Goal: Use online tool/utility: Utilize a website feature to perform a specific function

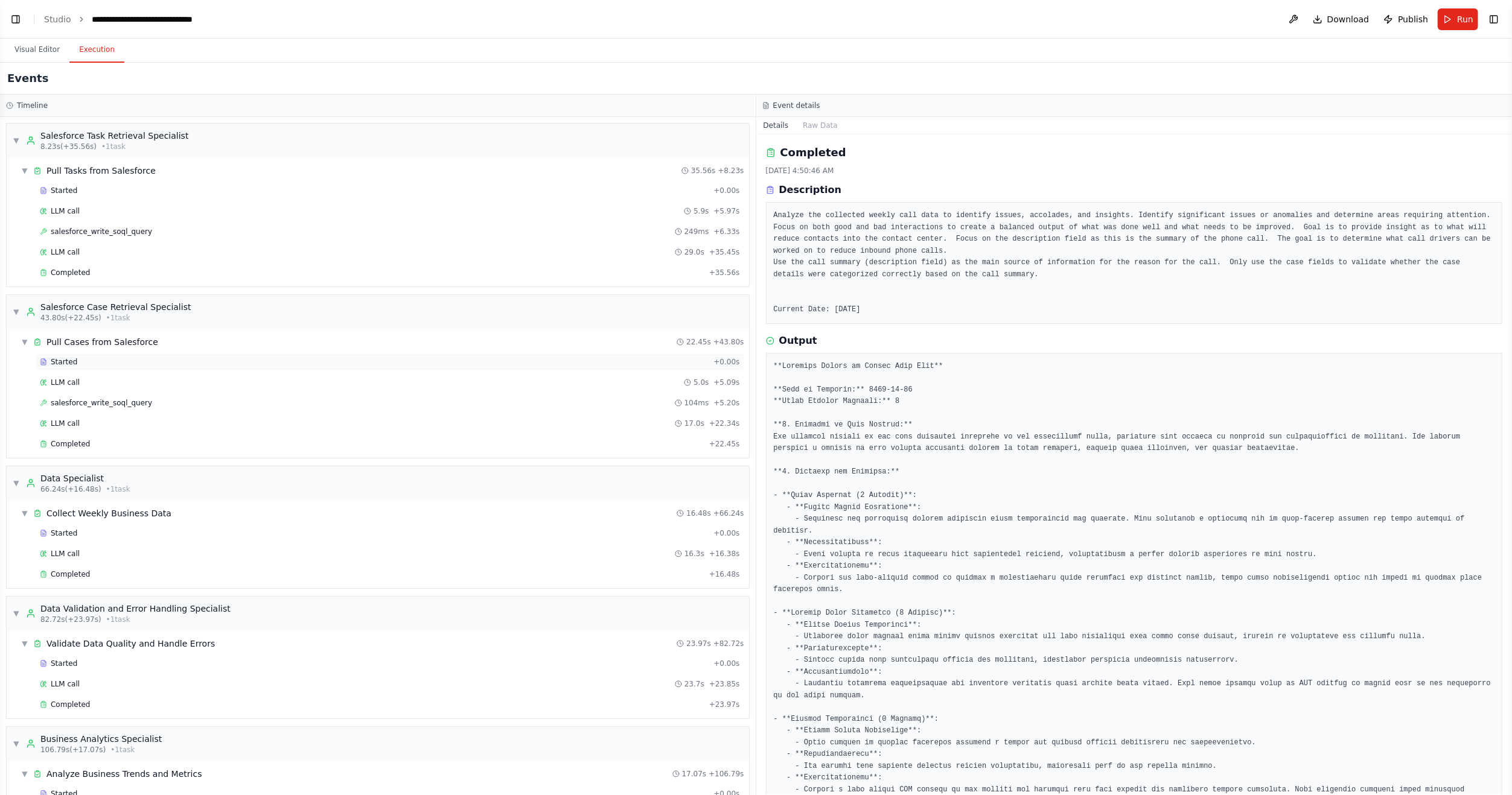
click at [106, 363] on div "Started" at bounding box center [374, 361] width 668 height 9
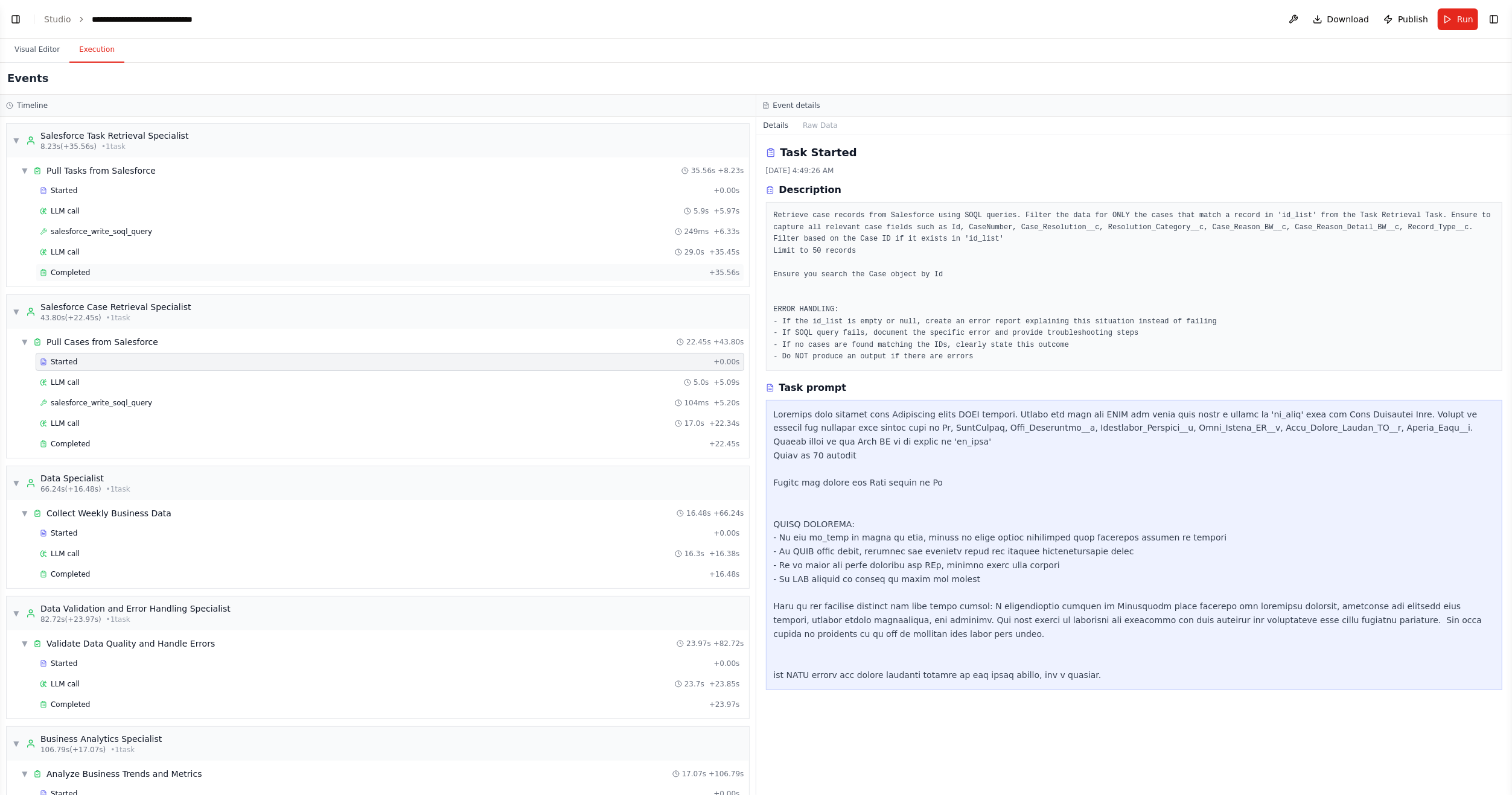
click at [68, 278] on div "Completed + 35.56s" at bounding box center [390, 272] width 709 height 18
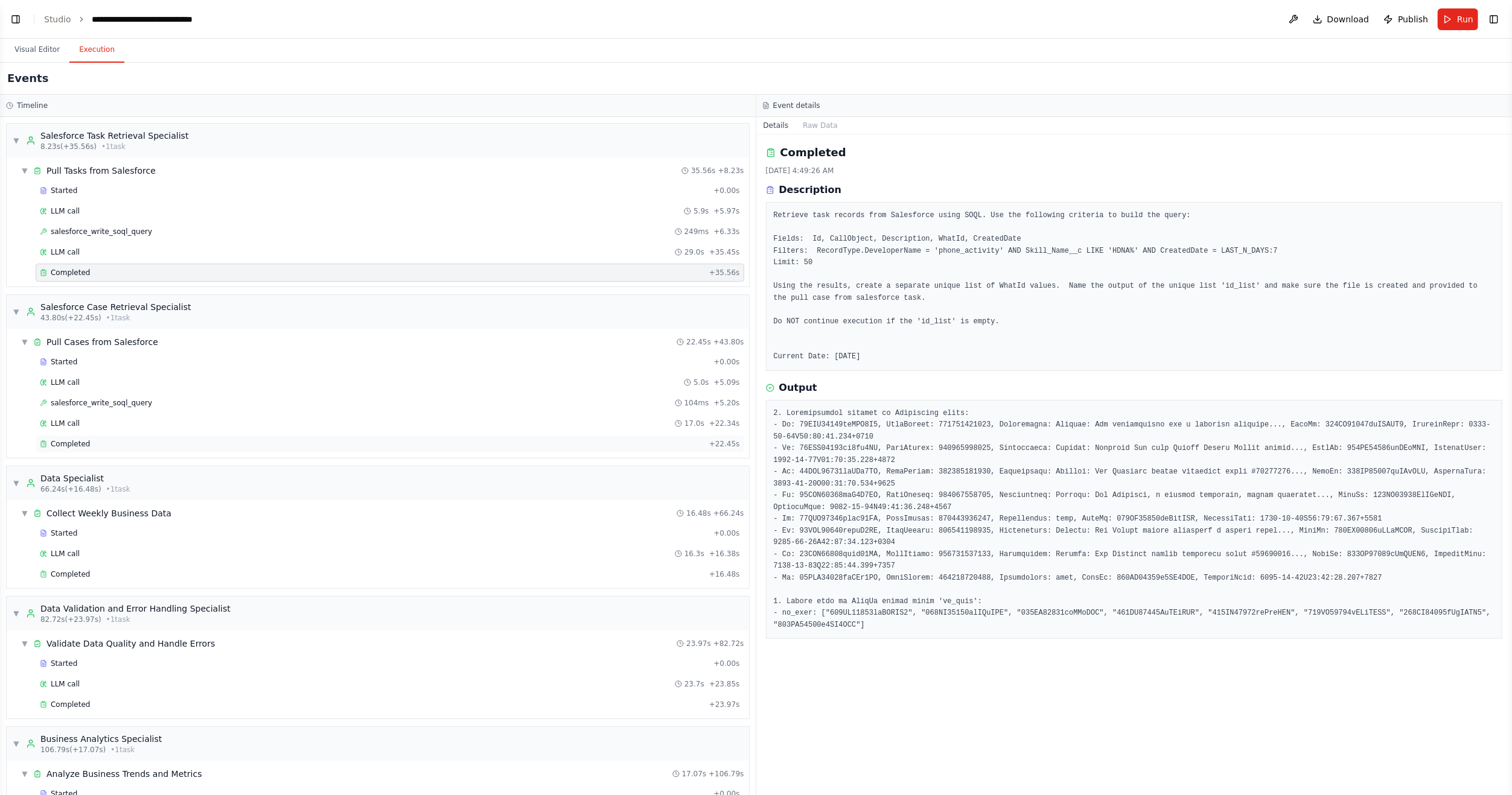
click at [82, 443] on span "Completed" at bounding box center [70, 444] width 39 height 9
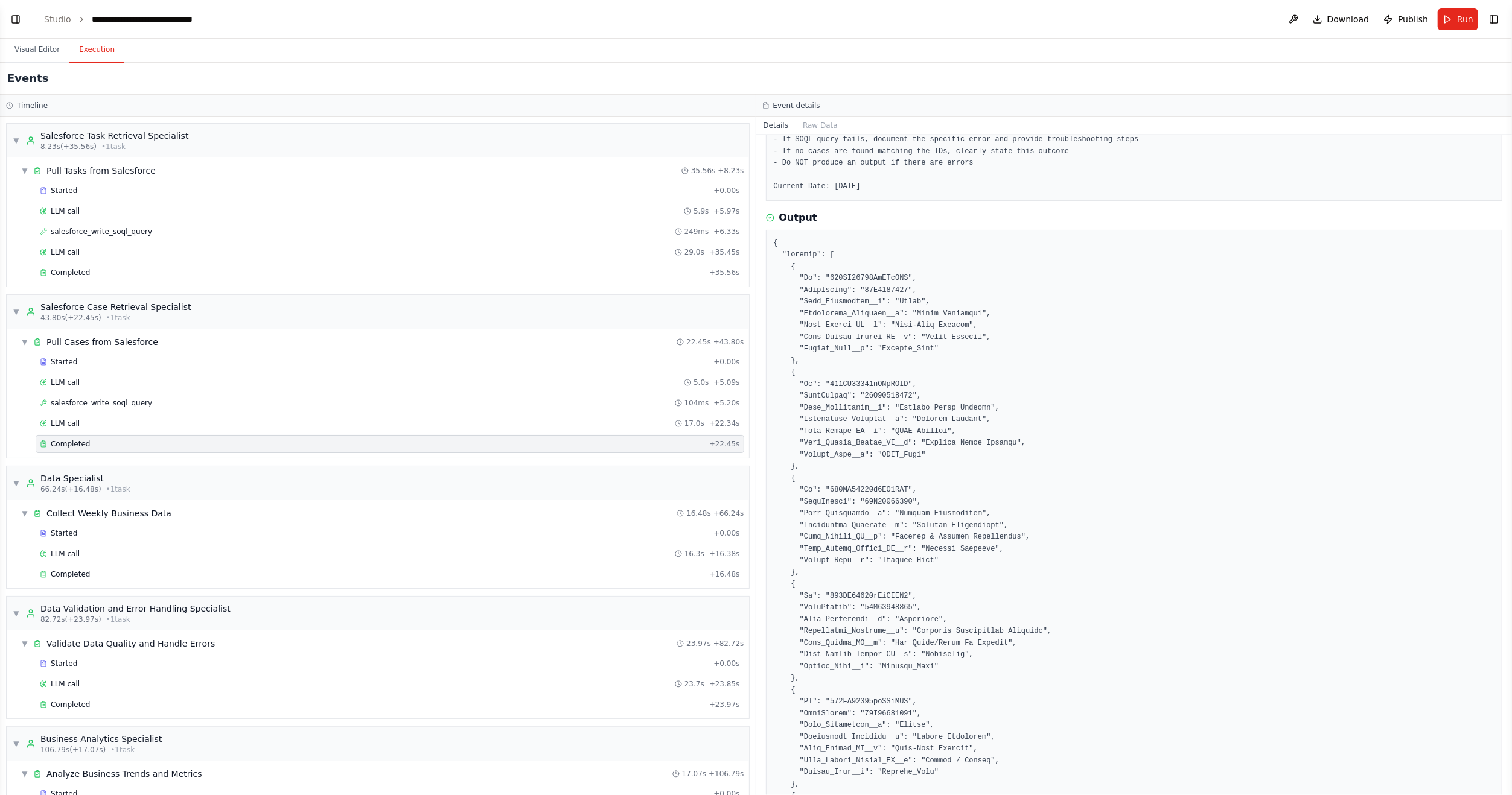
scroll to position [13, 0]
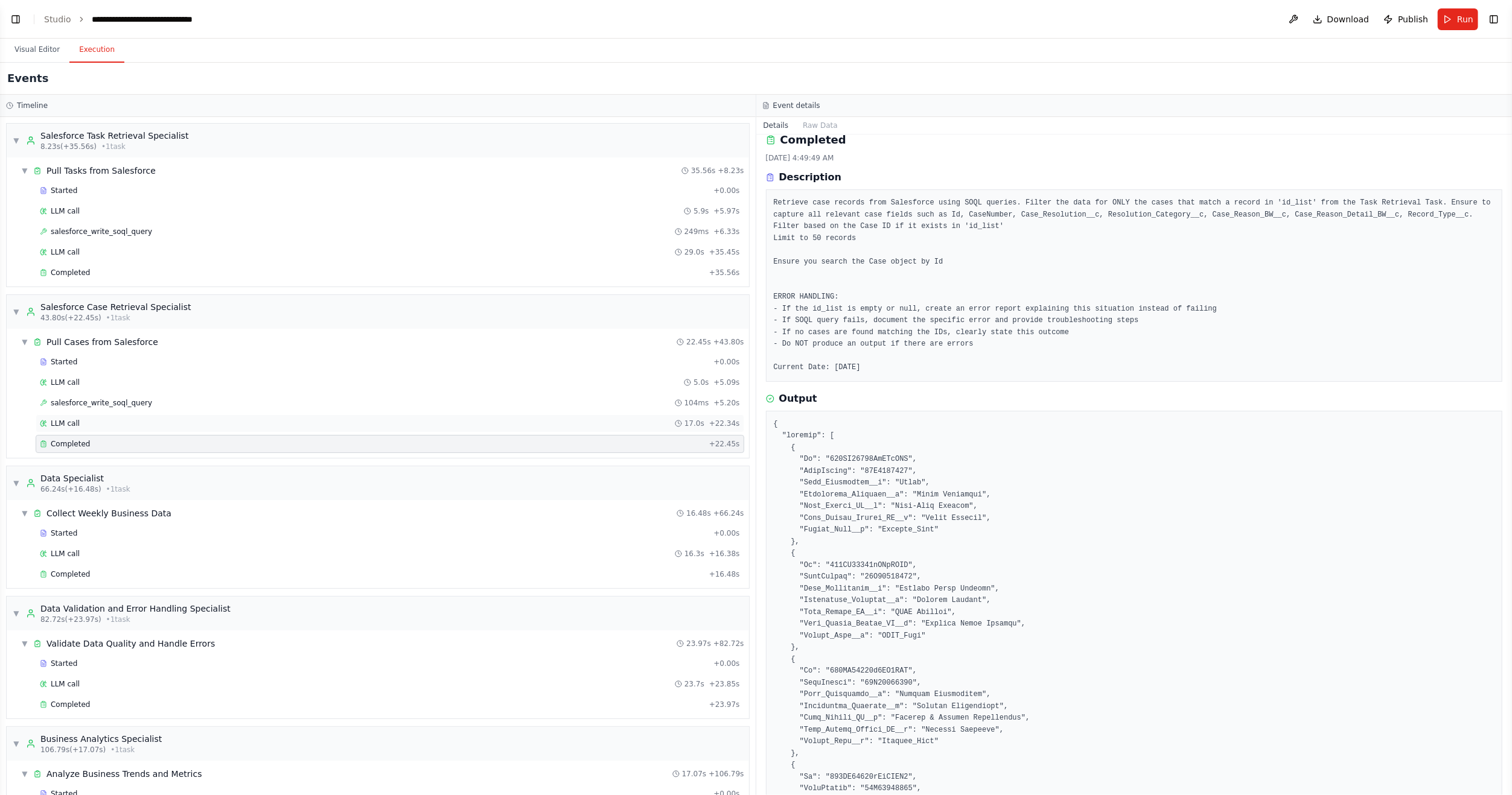
click at [47, 420] on div "LLM call" at bounding box center [59, 423] width 40 height 9
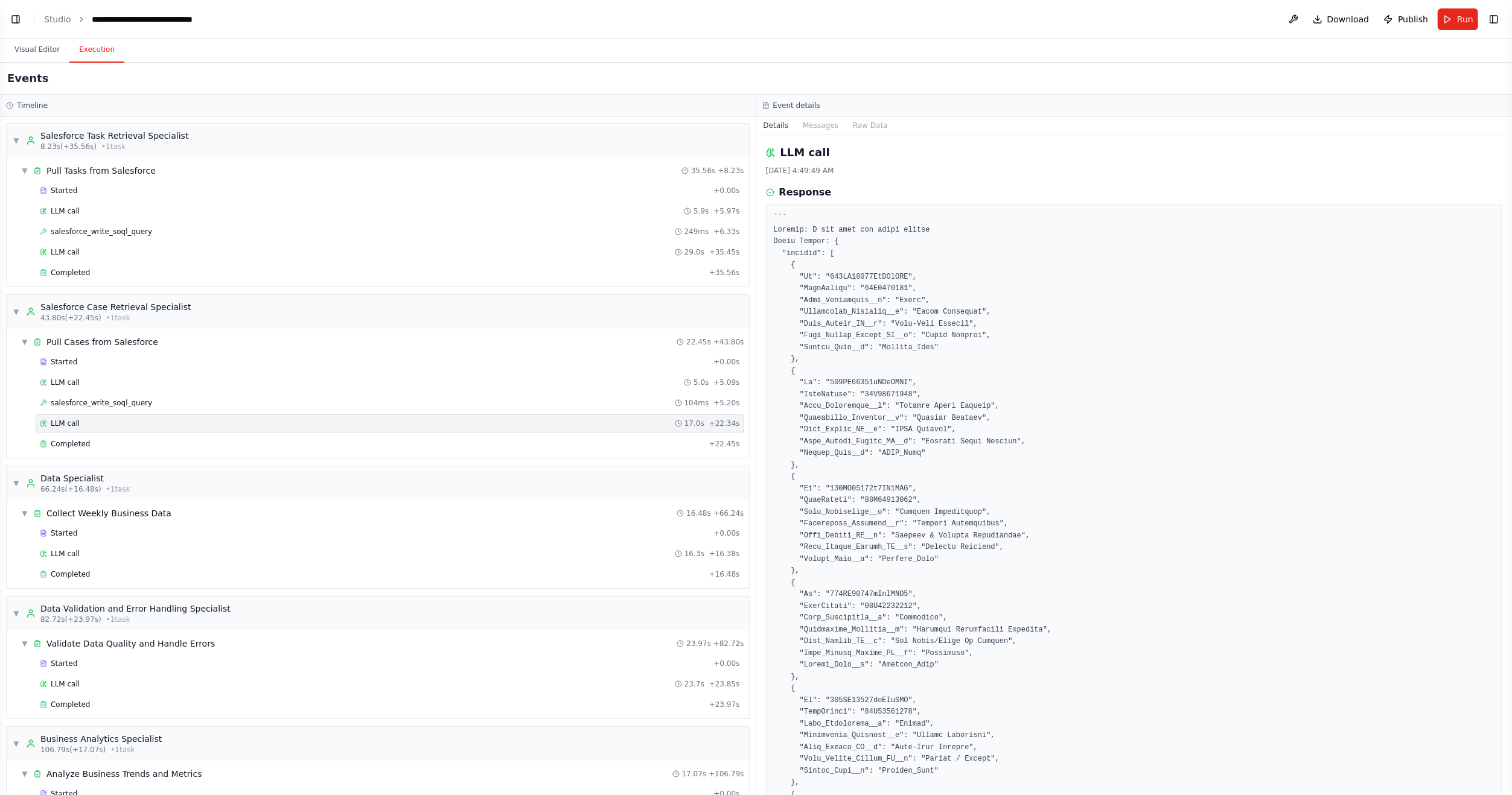
click at [63, 369] on div "Started + 0.00s LLM call 5.0s + 5.09s salesforce_write_soql_query 104ms + 5.20s…" at bounding box center [383, 404] width 733 height 102
click at [65, 374] on div "LLM call 5.0s + 5.09s" at bounding box center [390, 382] width 709 height 18
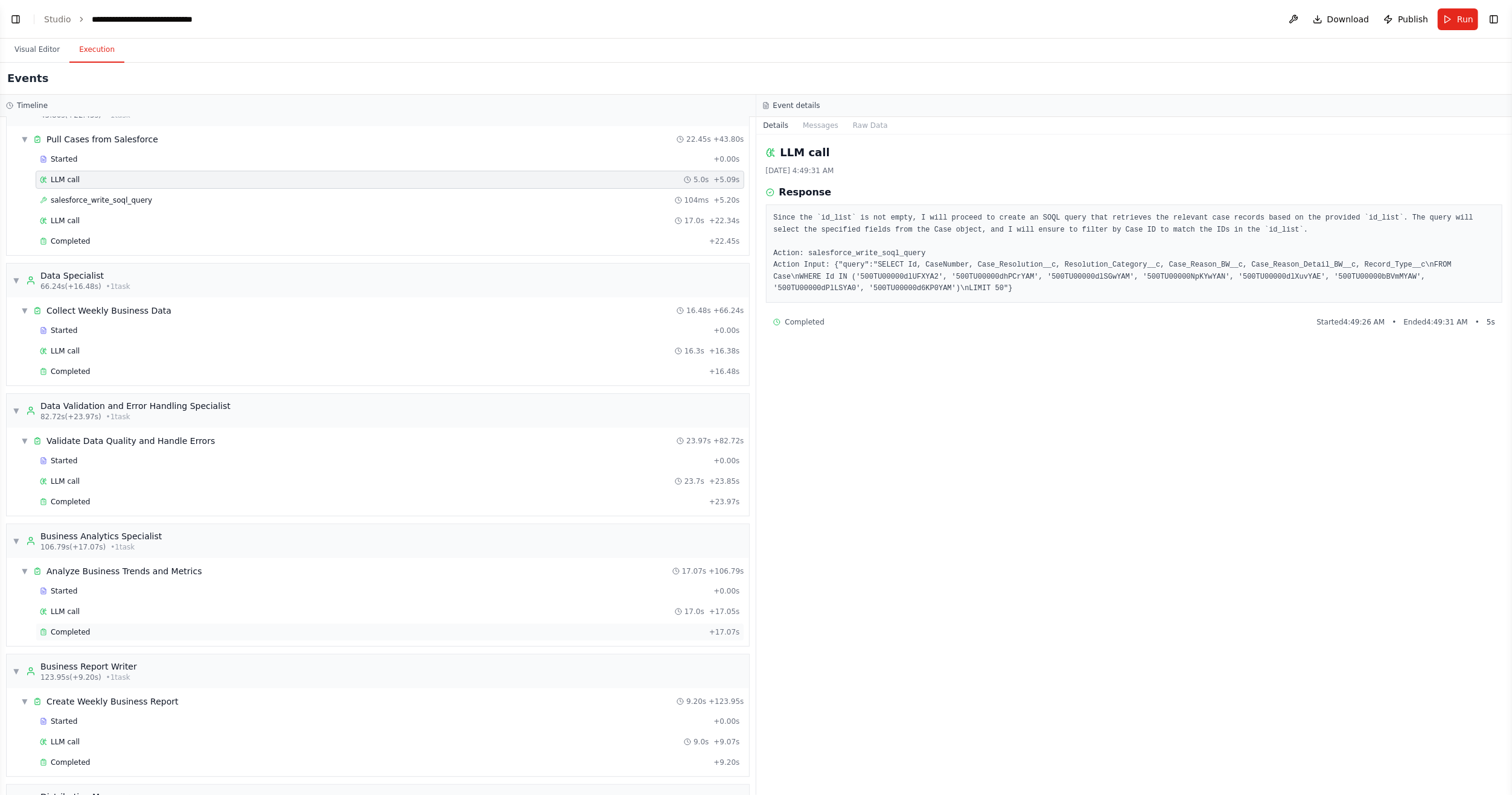
scroll to position [315, 0]
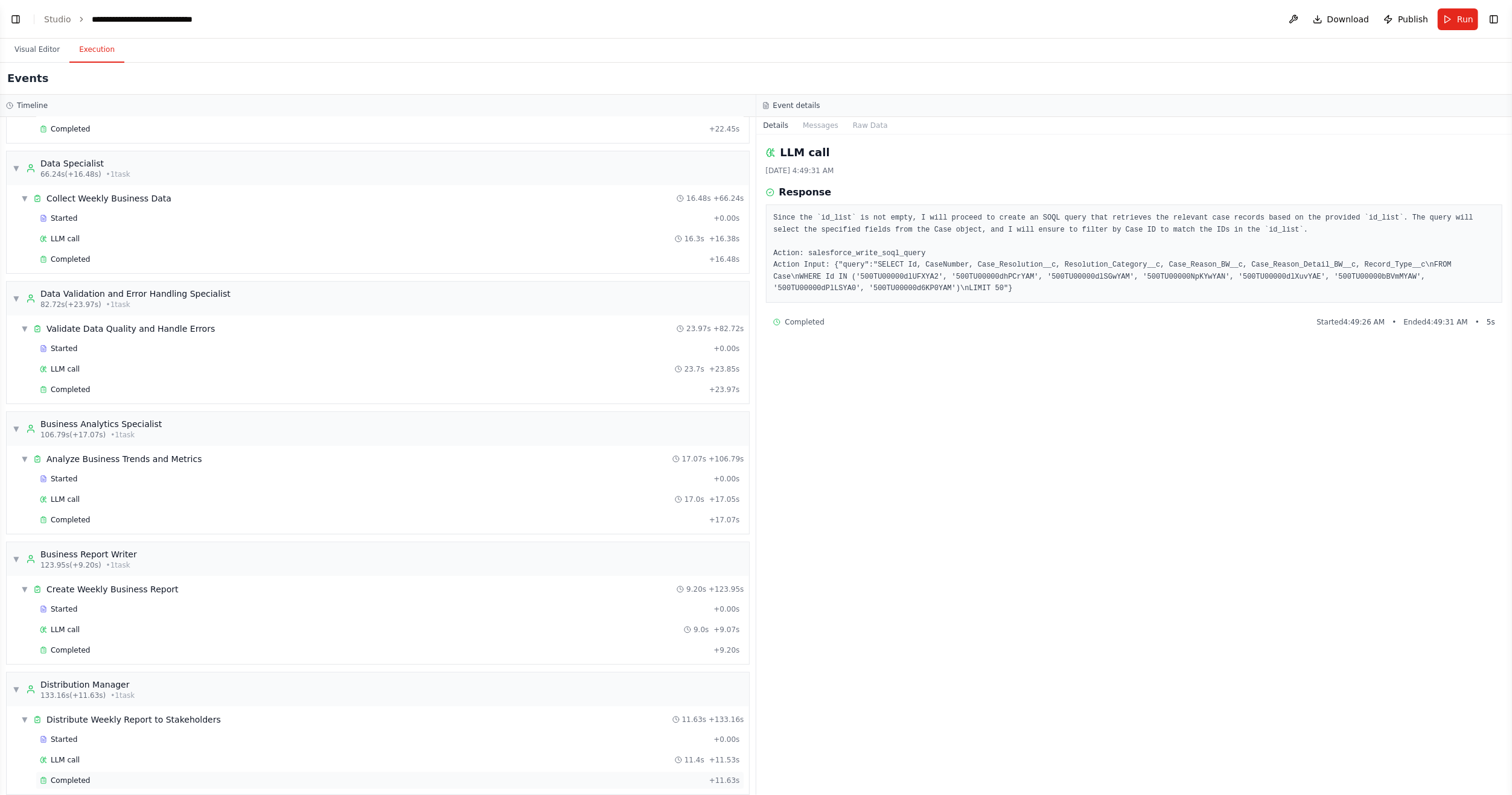
click at [112, 776] on div "Completed" at bounding box center [372, 780] width 664 height 9
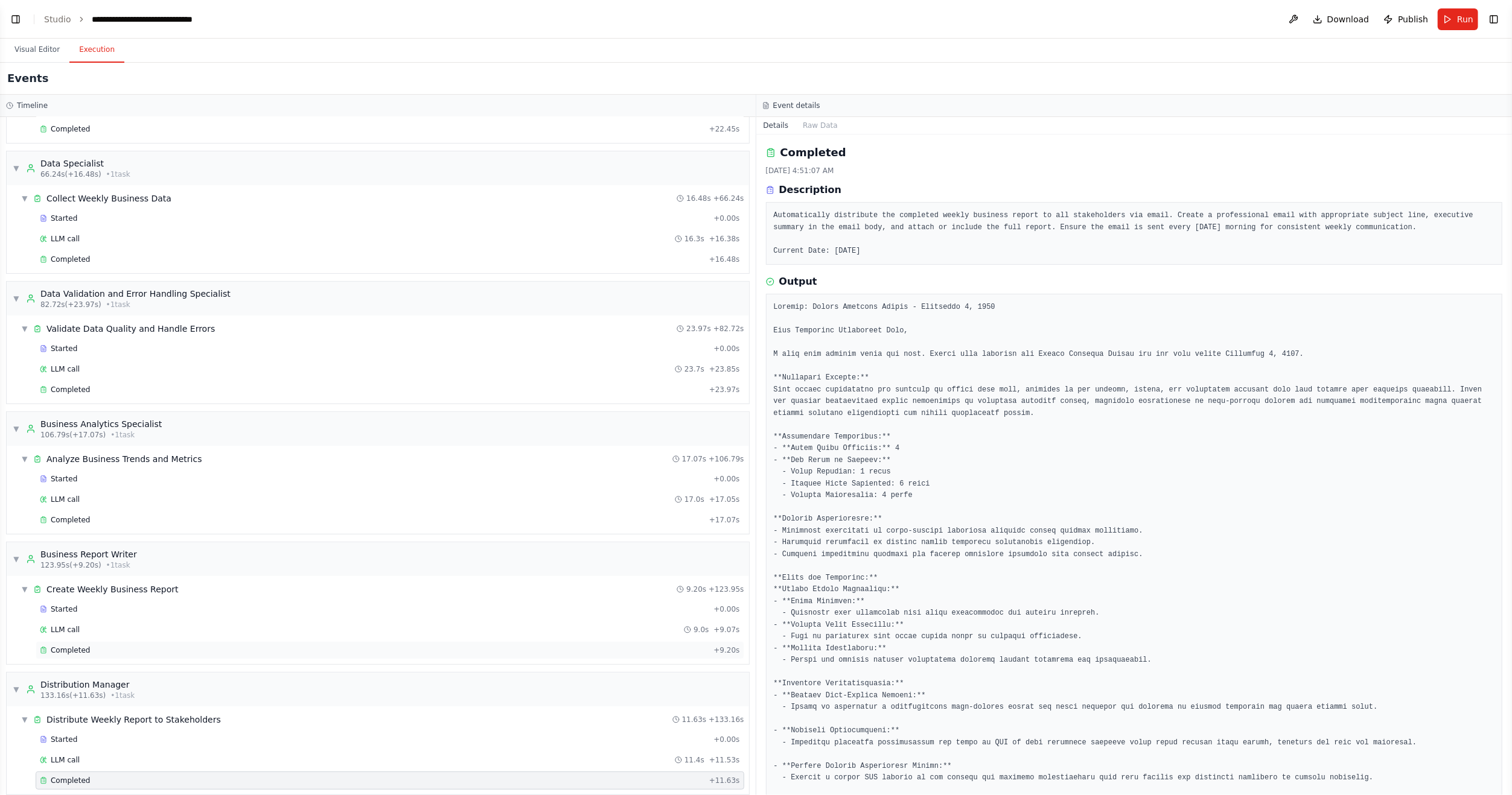
click at [126, 645] on div "Completed" at bounding box center [374, 650] width 668 height 9
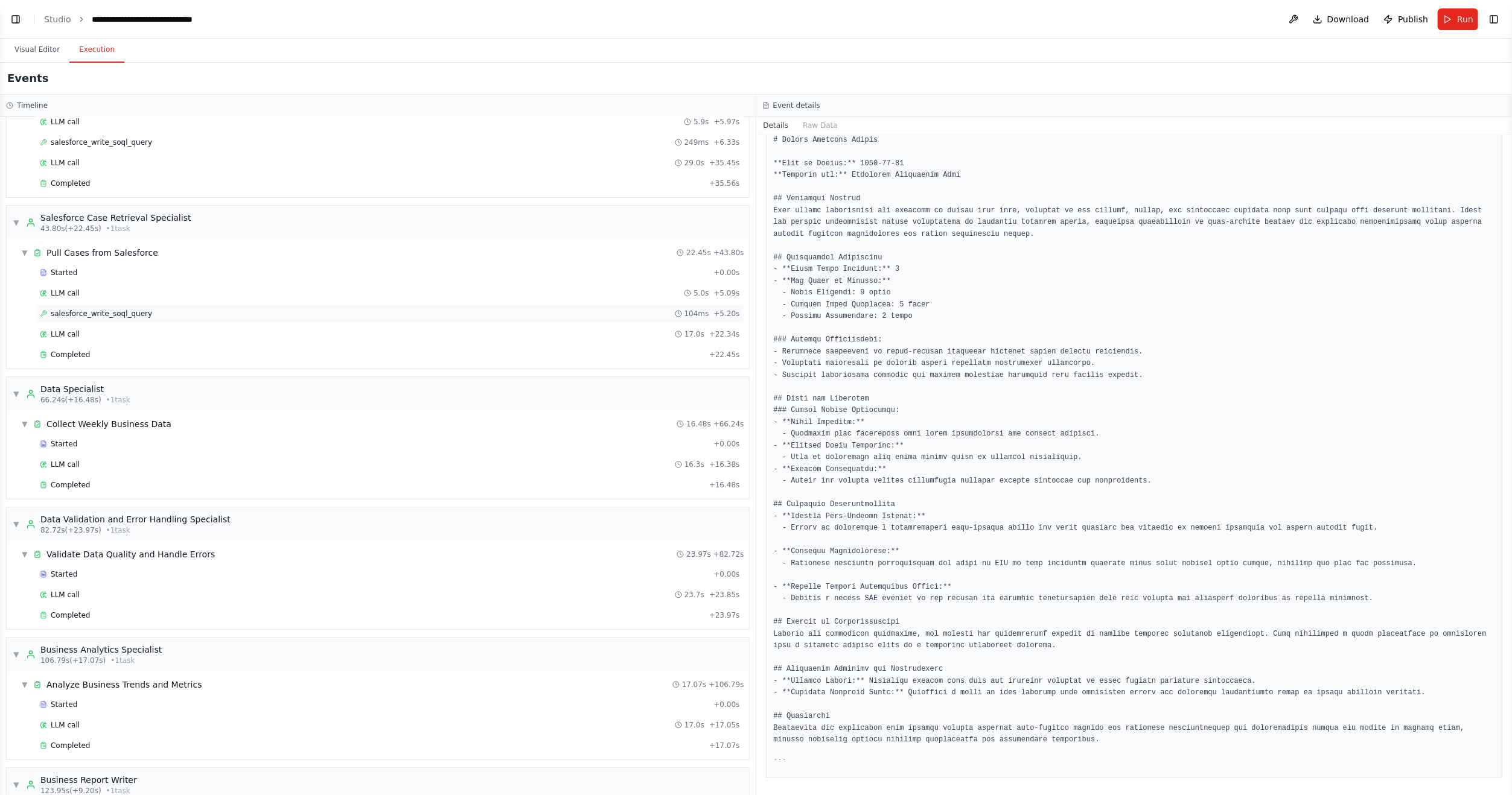
scroll to position [0, 0]
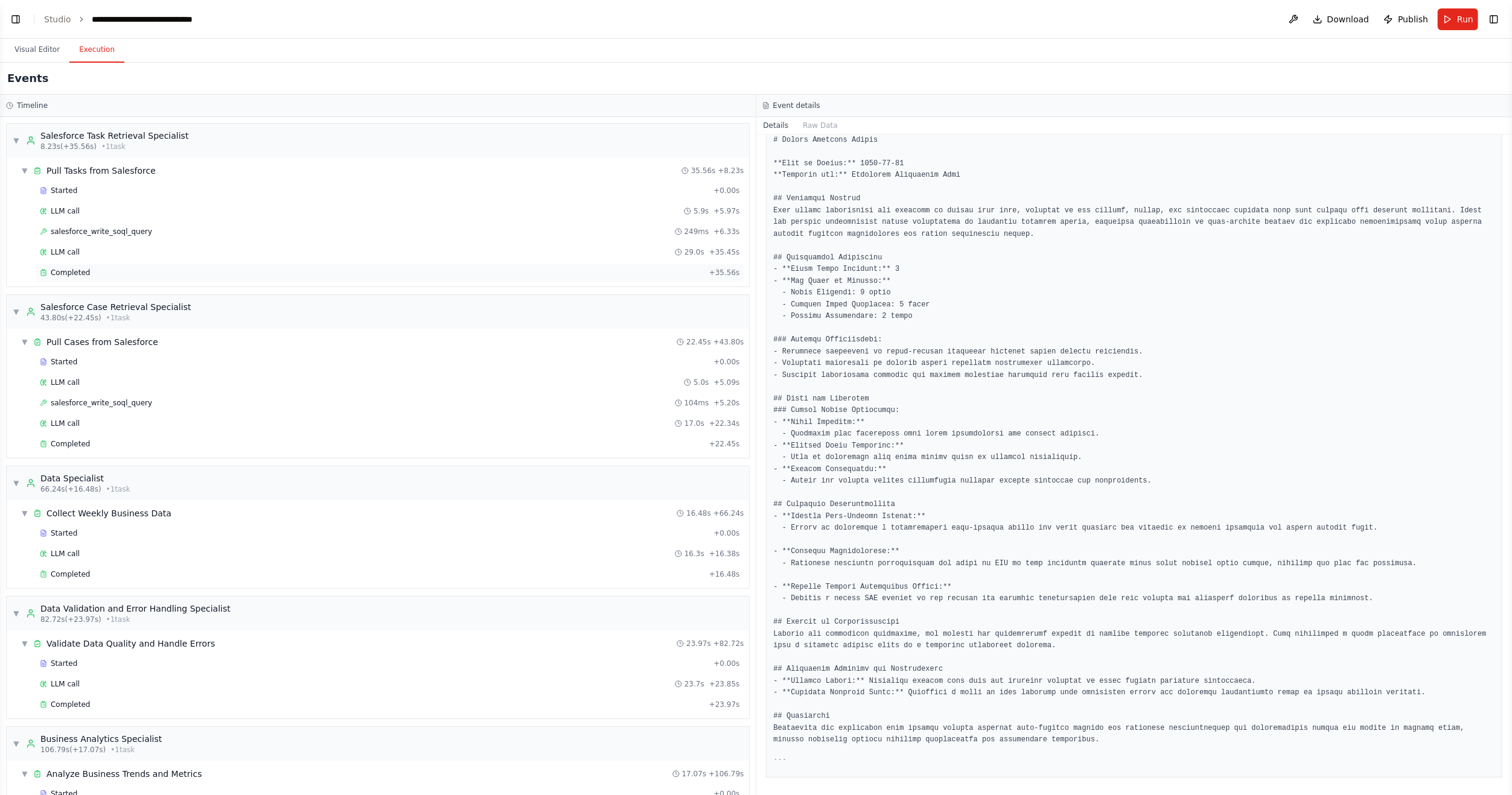
click at [90, 268] on div "Completed" at bounding box center [372, 272] width 664 height 9
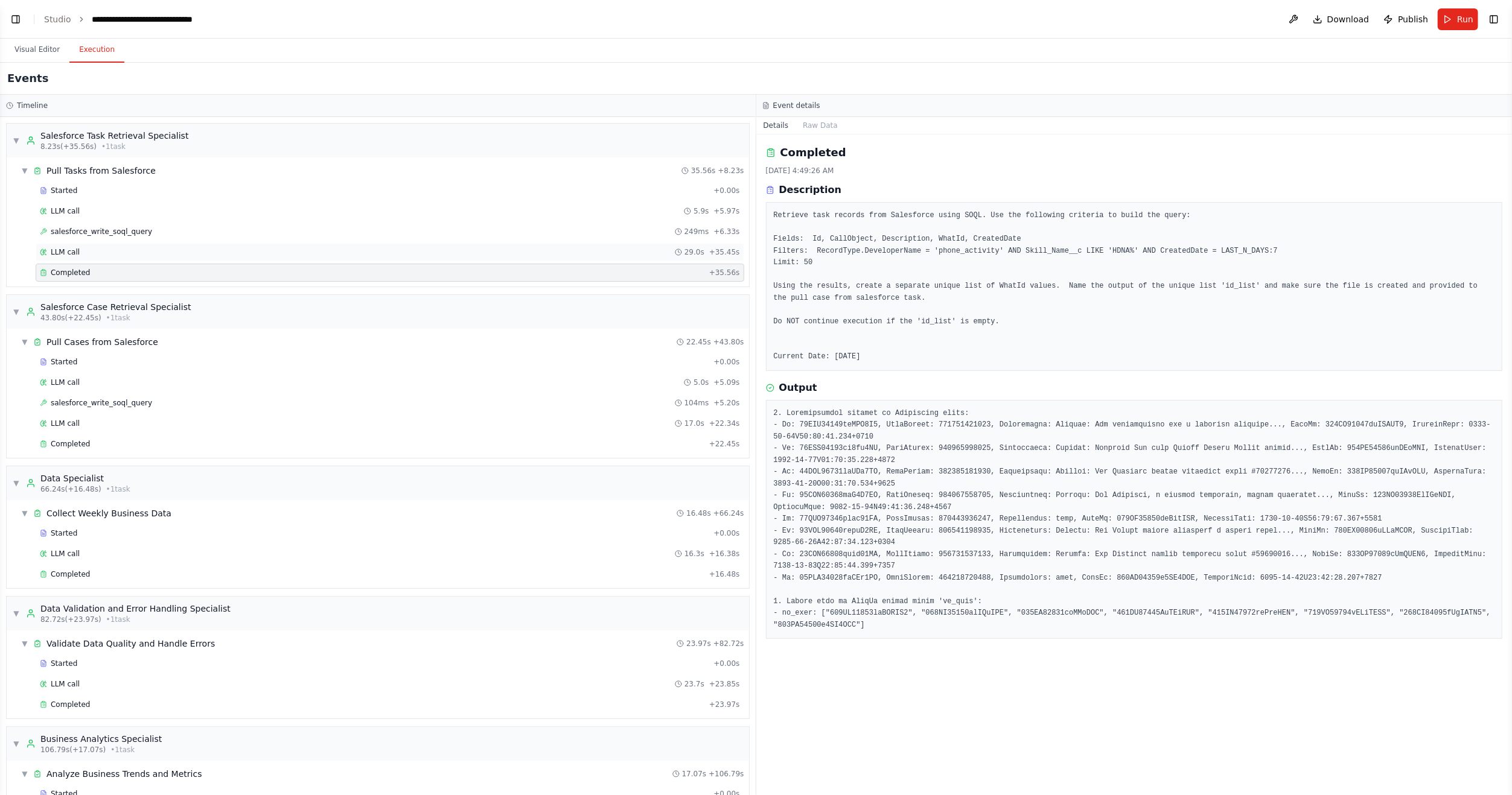
click at [100, 252] on div "LLM call 29.0s + 35.45s" at bounding box center [390, 251] width 700 height 9
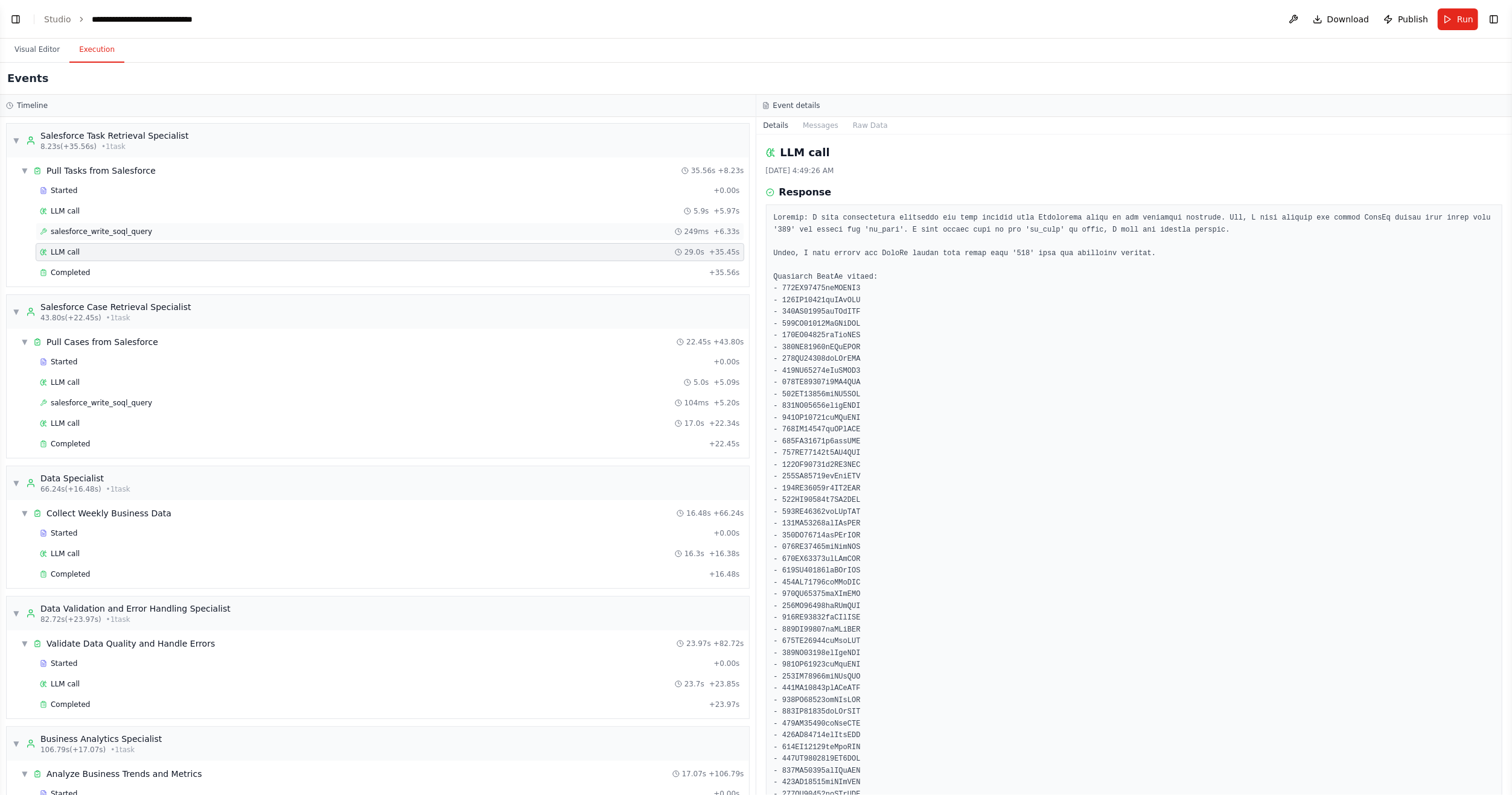
click at [98, 236] on div "salesforce_write_soql_query 249ms + 6.33s" at bounding box center [390, 231] width 709 height 18
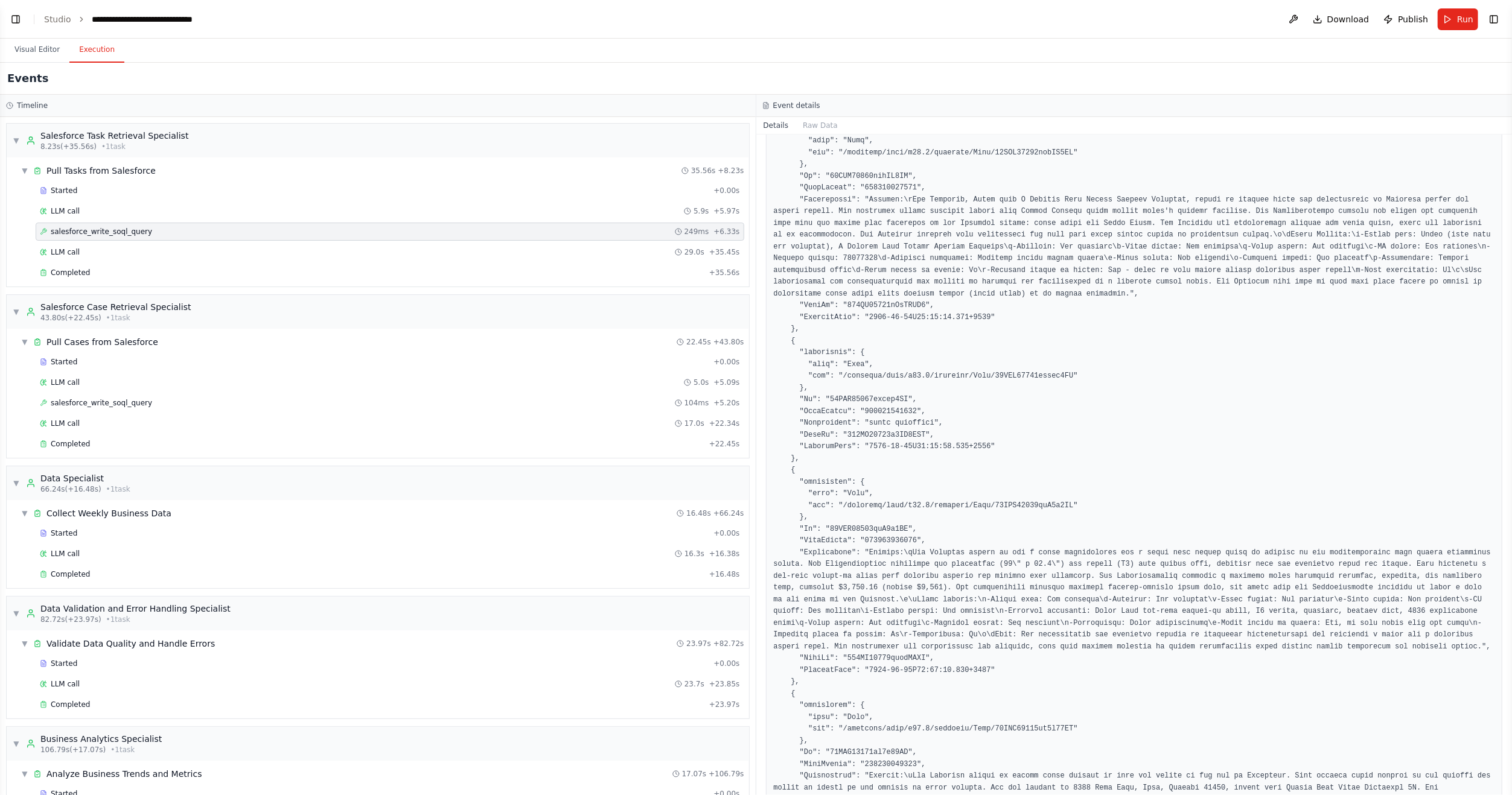
scroll to position [1931, 0]
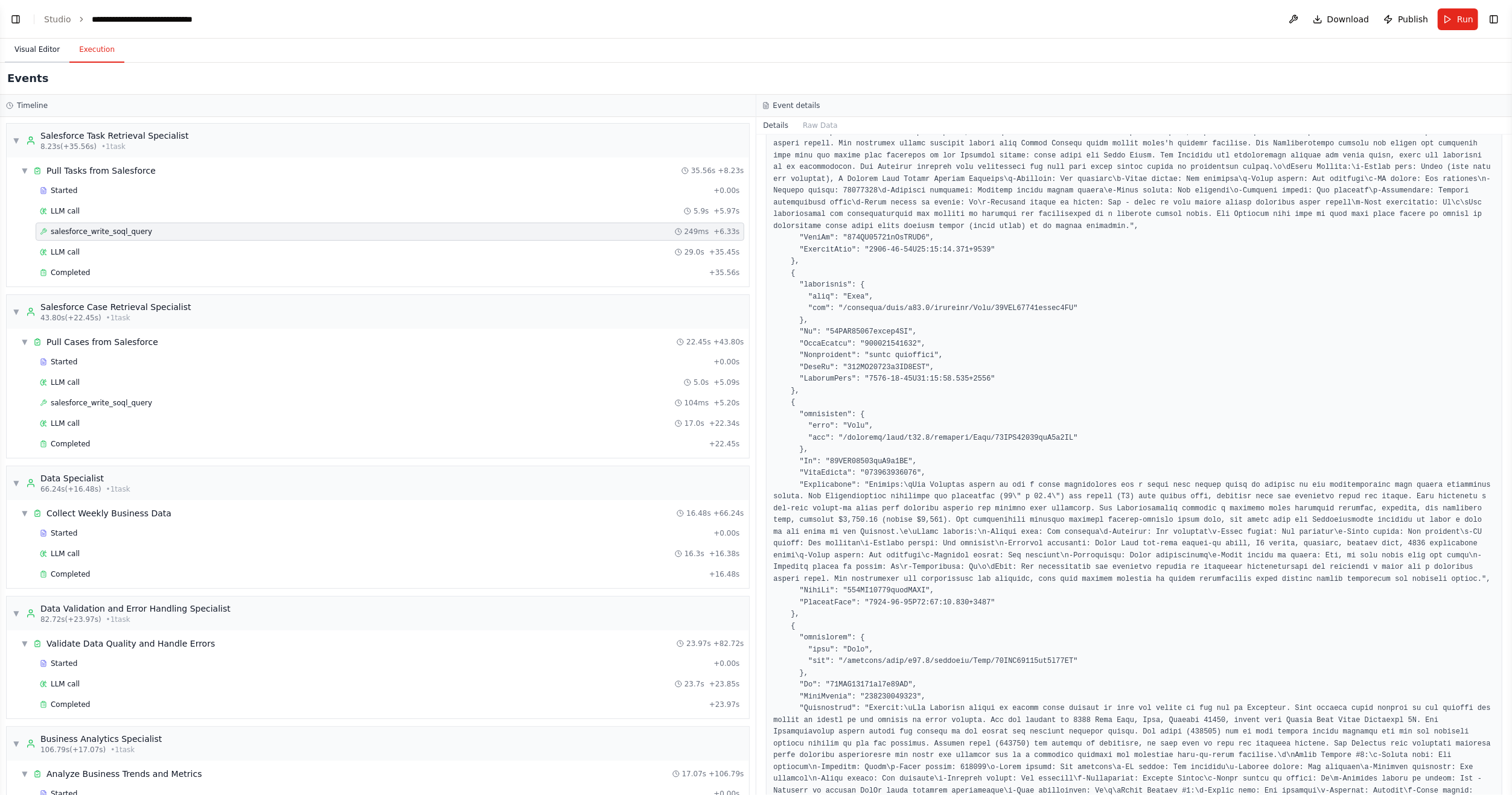
click at [32, 55] on button "Visual Editor" at bounding box center [37, 50] width 65 height 25
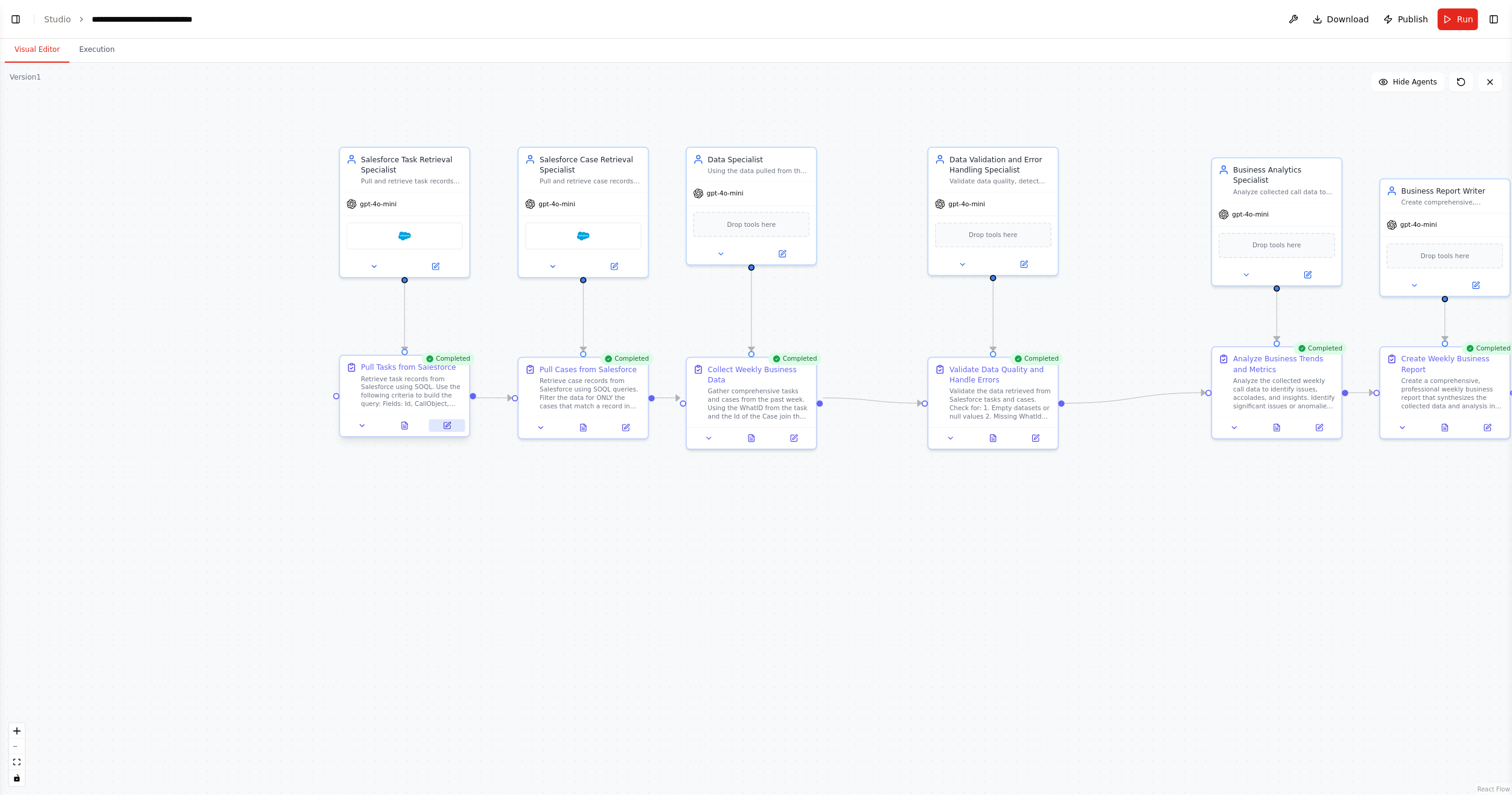
click at [455, 421] on button at bounding box center [447, 426] width 36 height 13
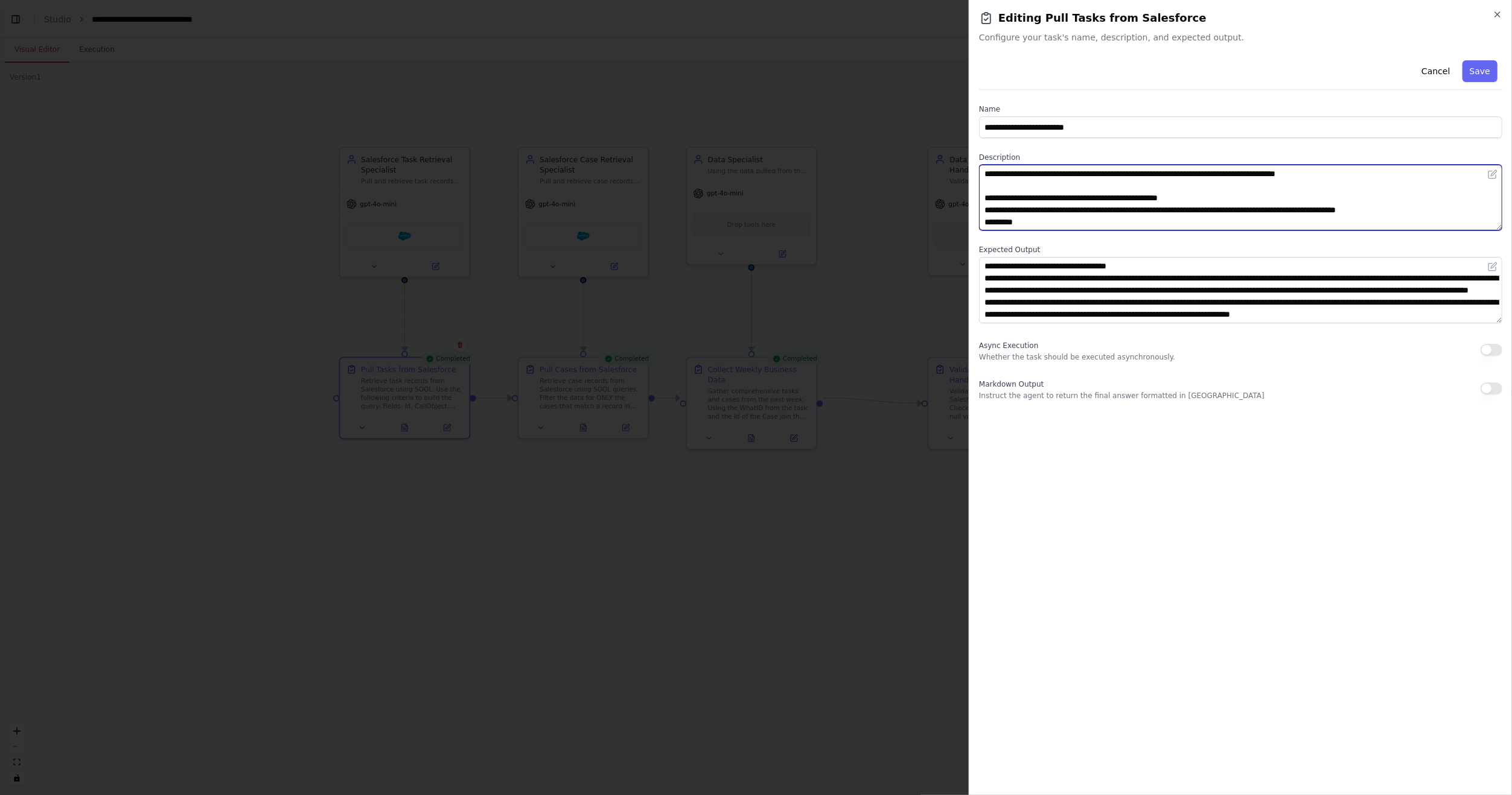
click at [1156, 222] on textarea "**********" at bounding box center [1240, 197] width 523 height 66
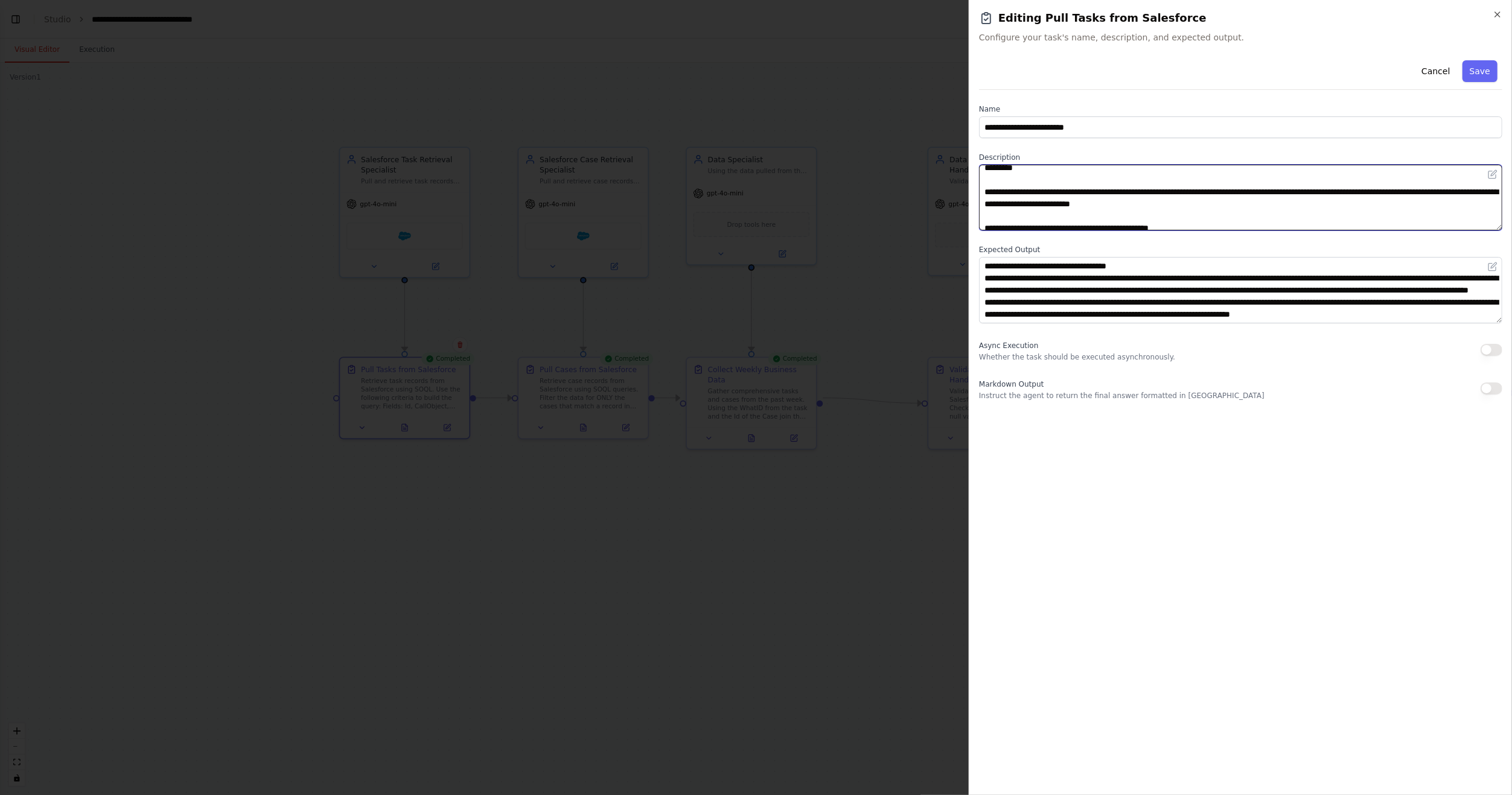
scroll to position [73, 0]
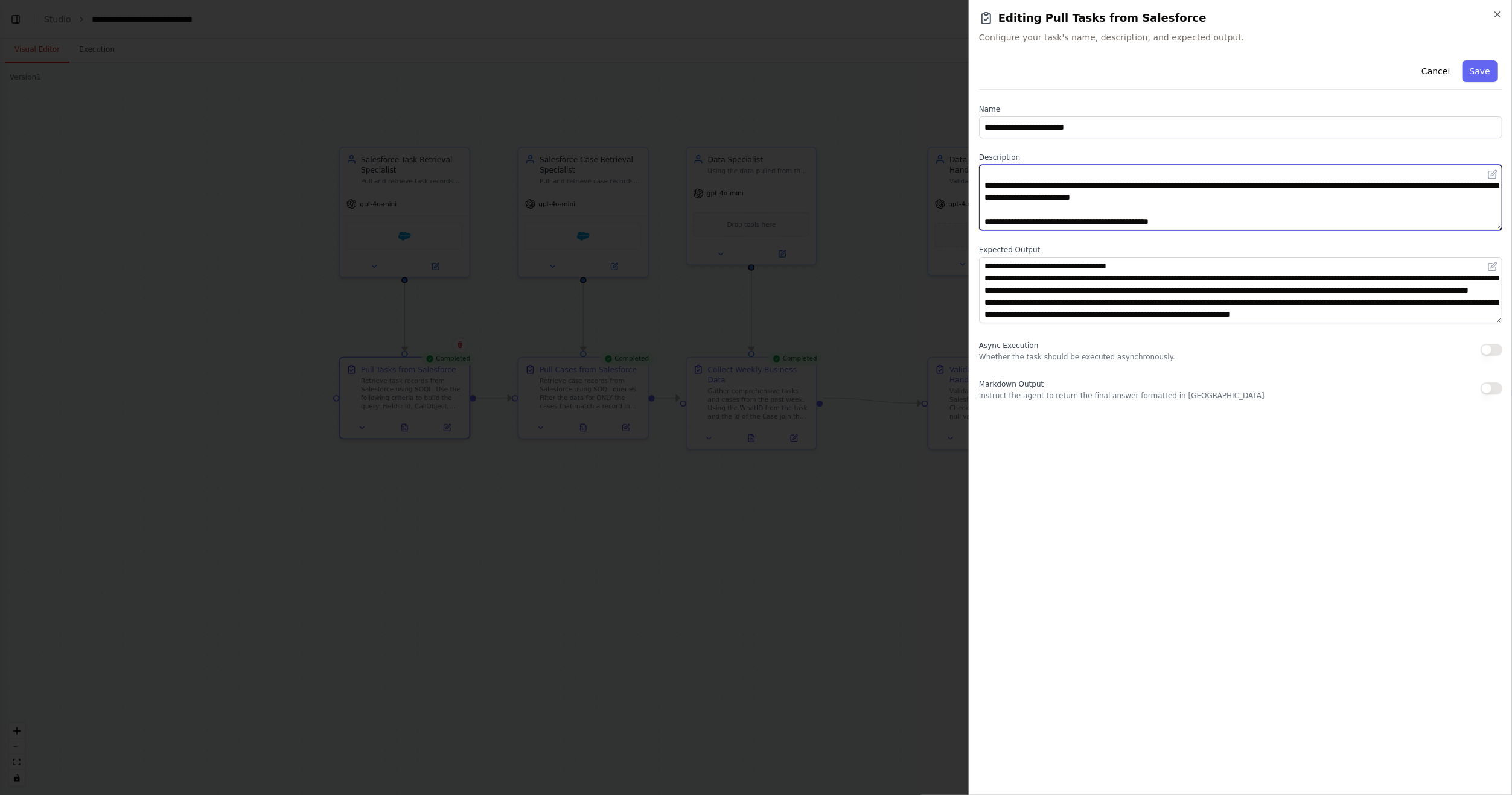
drag, startPoint x: 1233, startPoint y: 192, endPoint x: 964, endPoint y: 179, distance: 269.3
click at [964, 179] on body "BETA Hello! I'm the CrewAI assistant. What kind of automation do you want to bu…" at bounding box center [756, 398] width 1512 height 795
drag, startPoint x: 964, startPoint y: 179, endPoint x: 1266, endPoint y: 545, distance: 474.5
click at [1266, 545] on div "**********" at bounding box center [1240, 421] width 523 height 730
click at [1076, 514] on div "**********" at bounding box center [1240, 421] width 523 height 730
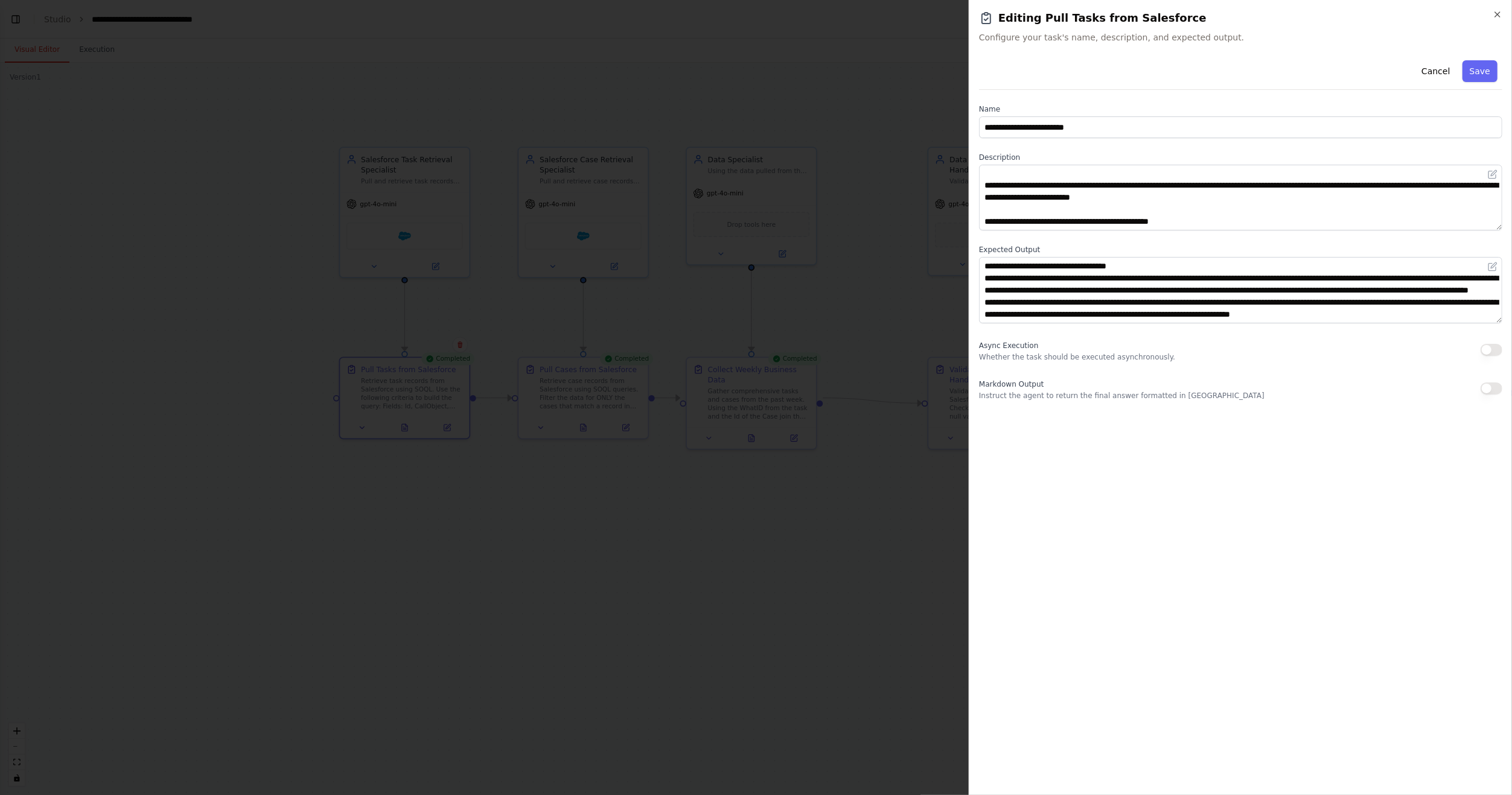
drag, startPoint x: 725, startPoint y: 601, endPoint x: 741, endPoint y: 601, distance: 16.0
click at [725, 601] on div at bounding box center [756, 398] width 1512 height 795
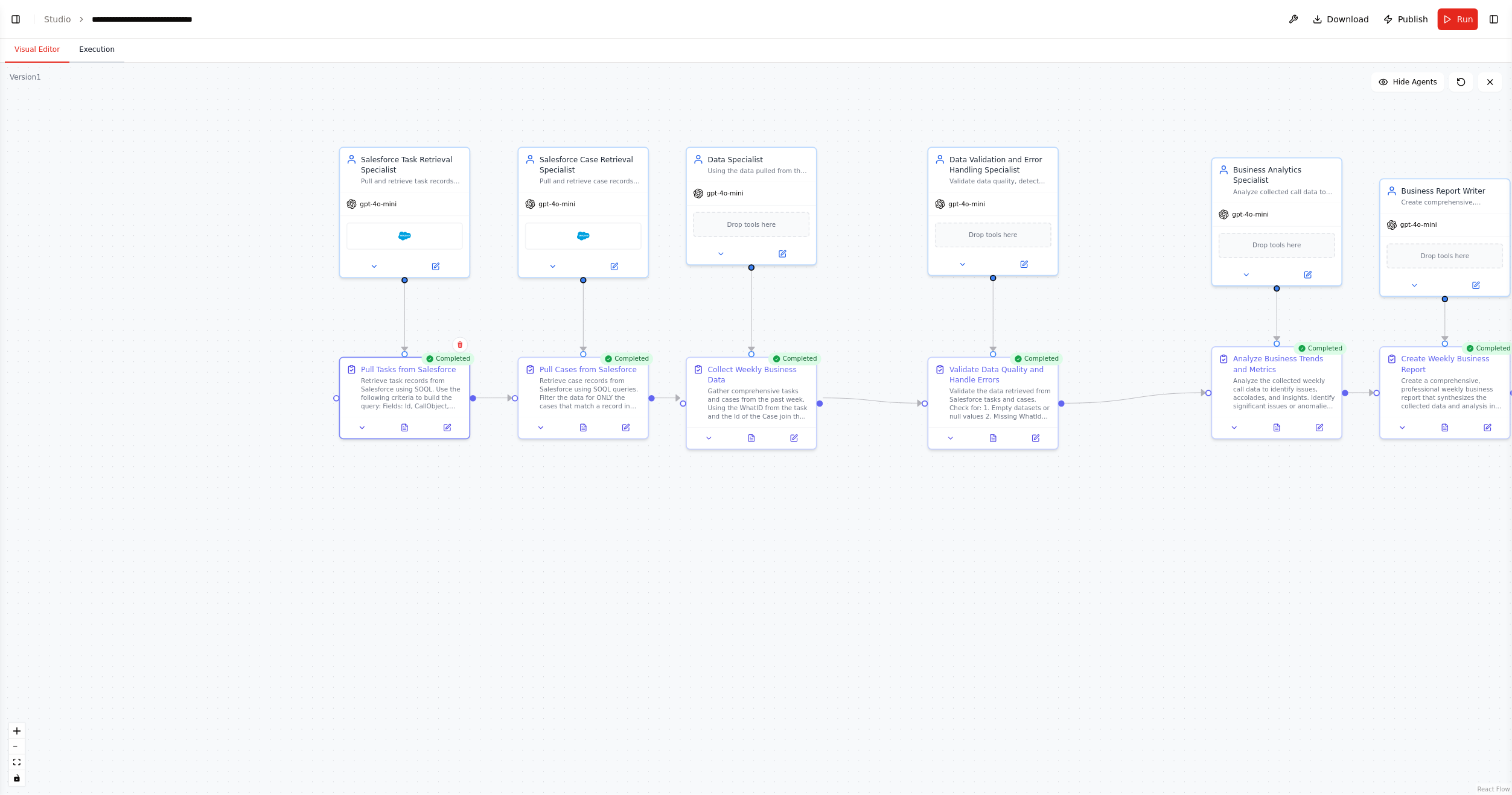
click at [91, 56] on button "Execution" at bounding box center [97, 50] width 55 height 25
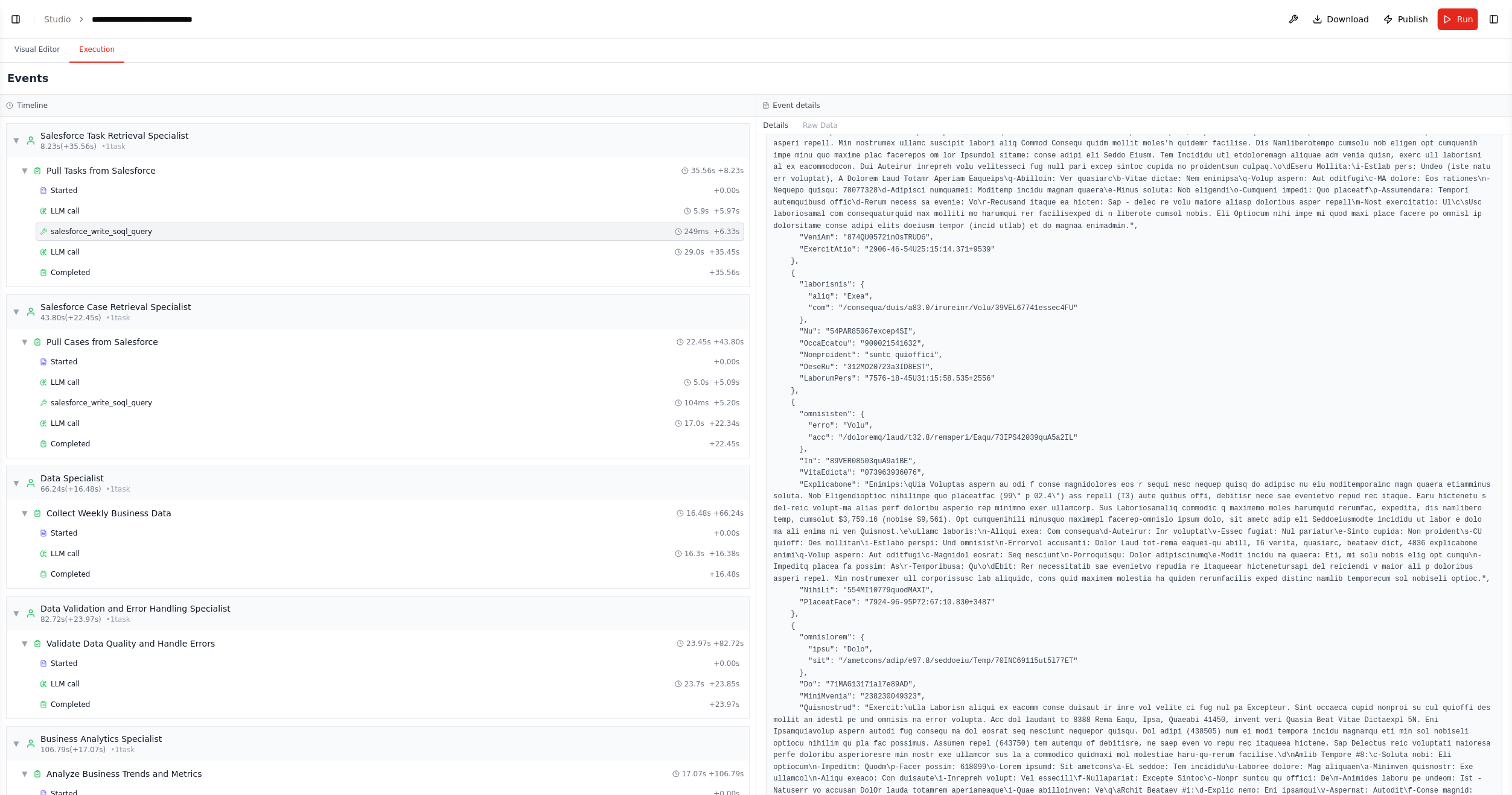
click at [81, 233] on span "salesforce_write_soql_query" at bounding box center [101, 231] width 102 height 9
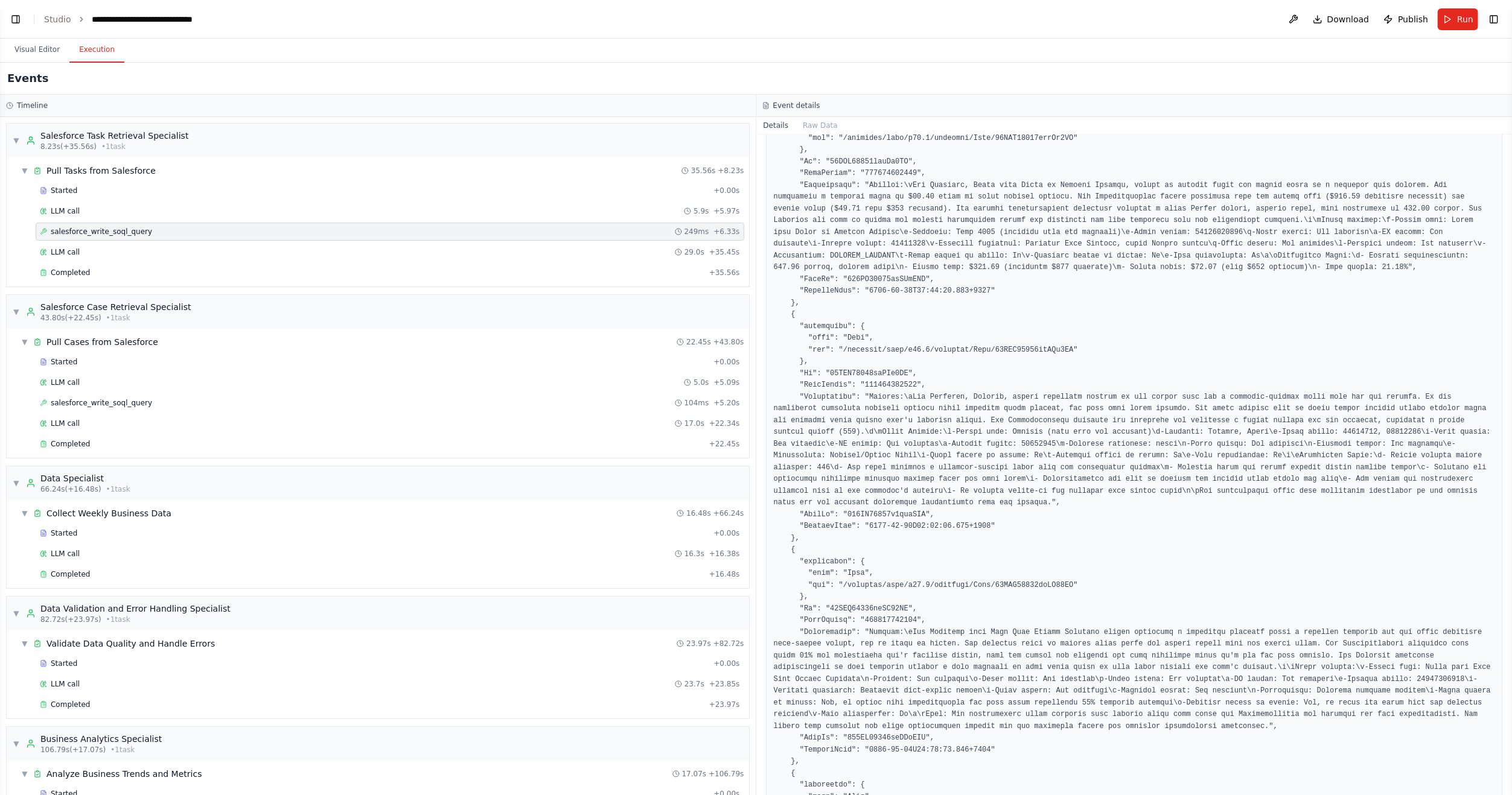
scroll to position [3318, 0]
